Goal: Information Seeking & Learning: Check status

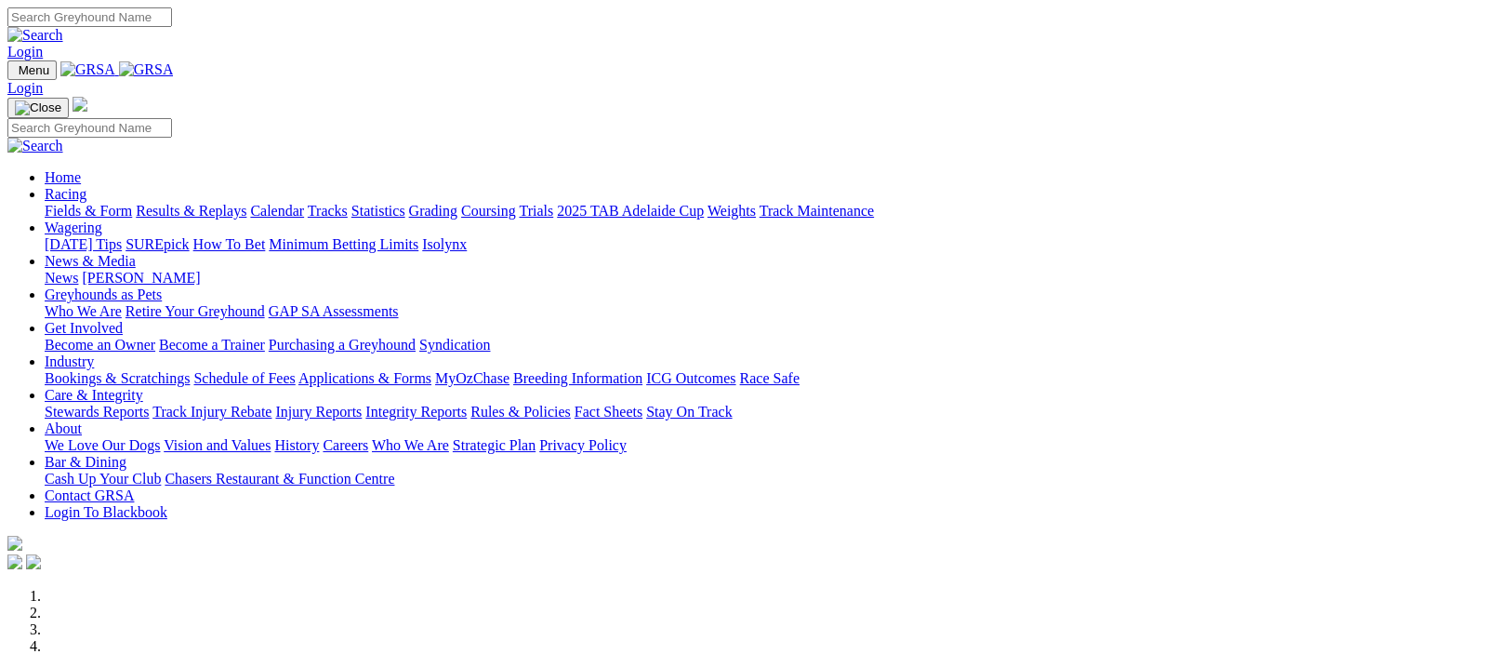
click at [216, 203] on link "Results & Replays" at bounding box center [191, 211] width 111 height 16
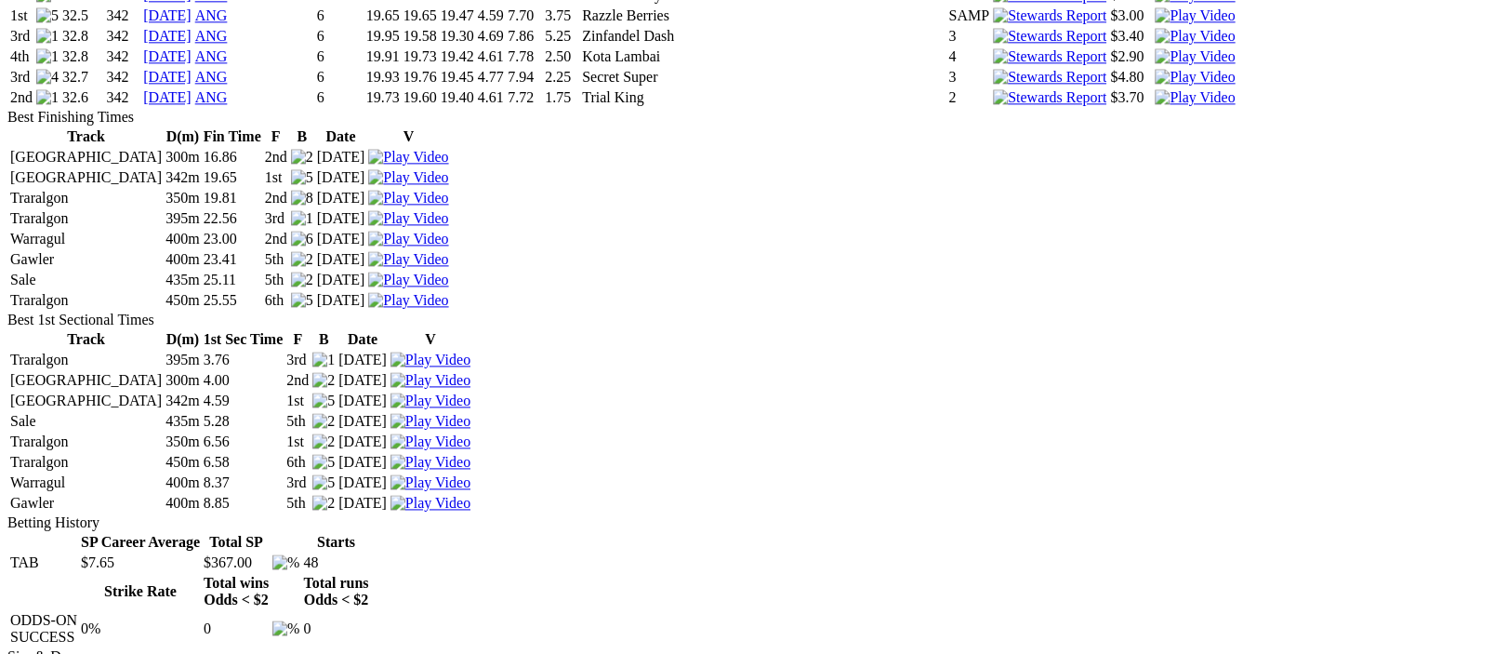
scroll to position [1818, 0]
